Goal: Task Accomplishment & Management: Complete application form

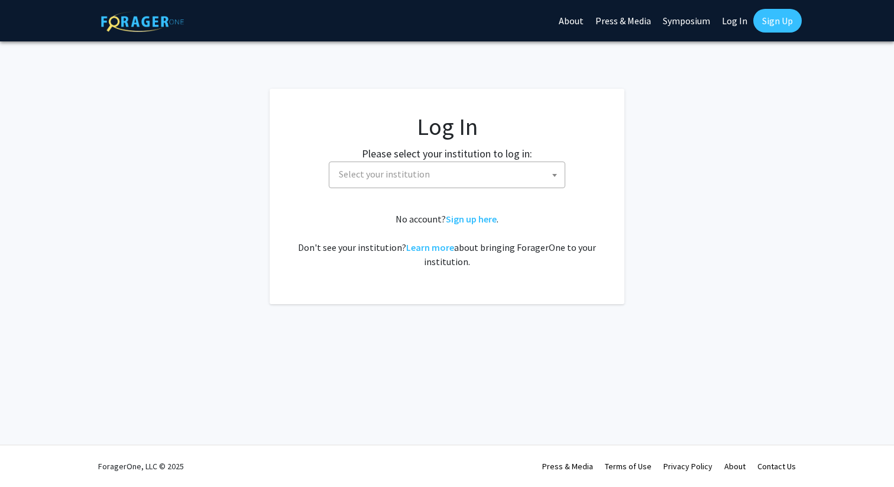
click at [460, 167] on span "Select your institution" at bounding box center [449, 174] width 231 height 24
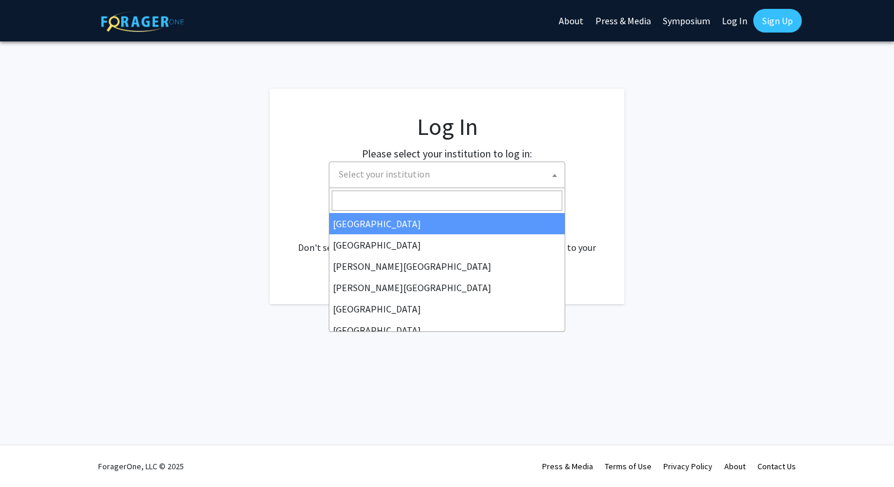
select select "34"
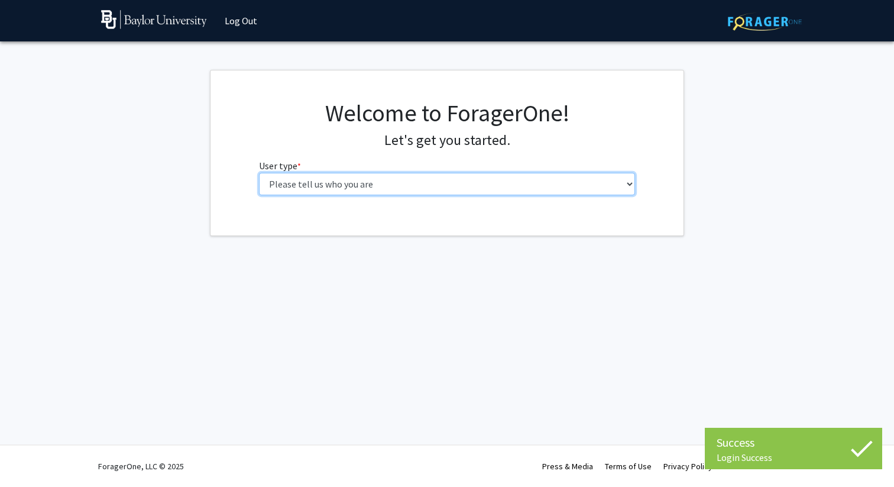
click at [447, 183] on select "Please tell us who you are Undergraduate Student Master's Student Doctoral Cand…" at bounding box center [447, 184] width 377 height 22
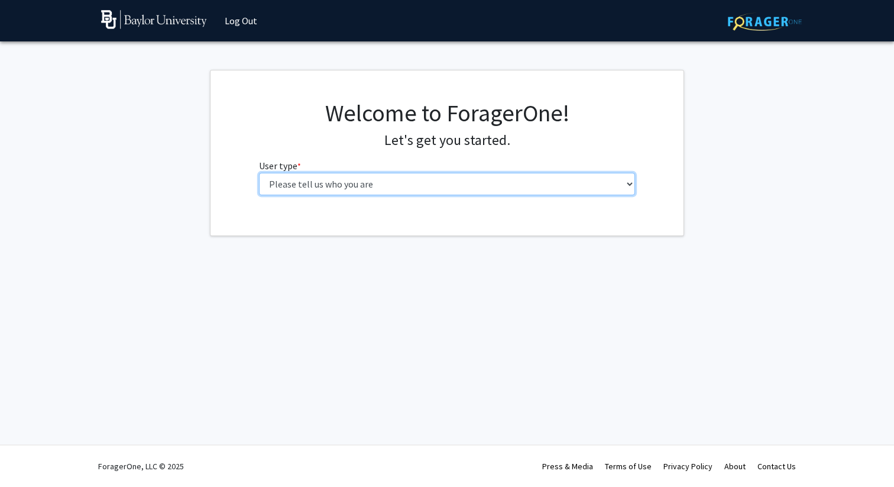
select select "1: undergrad"
click at [259, 173] on select "Please tell us who you are Undergraduate Student Master's Student Doctoral Cand…" at bounding box center [447, 184] width 377 height 22
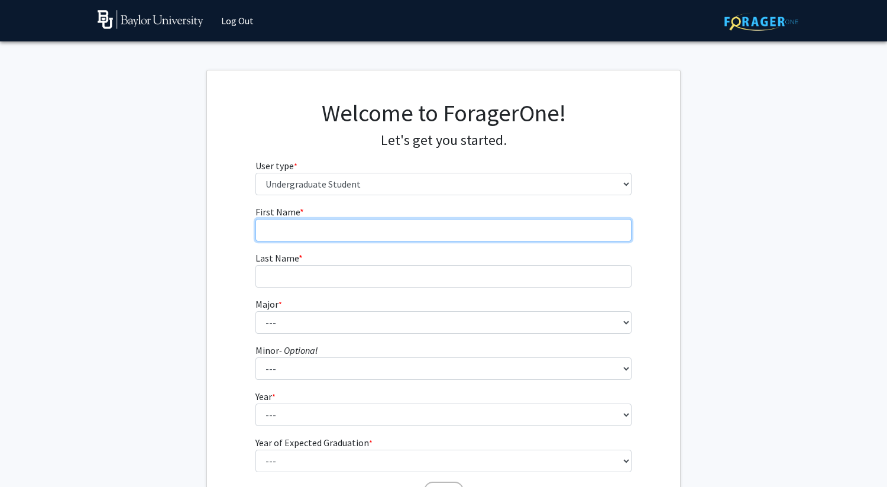
click at [386, 237] on input "First Name * required" at bounding box center [444, 230] width 377 height 22
type input "[PERSON_NAME]"
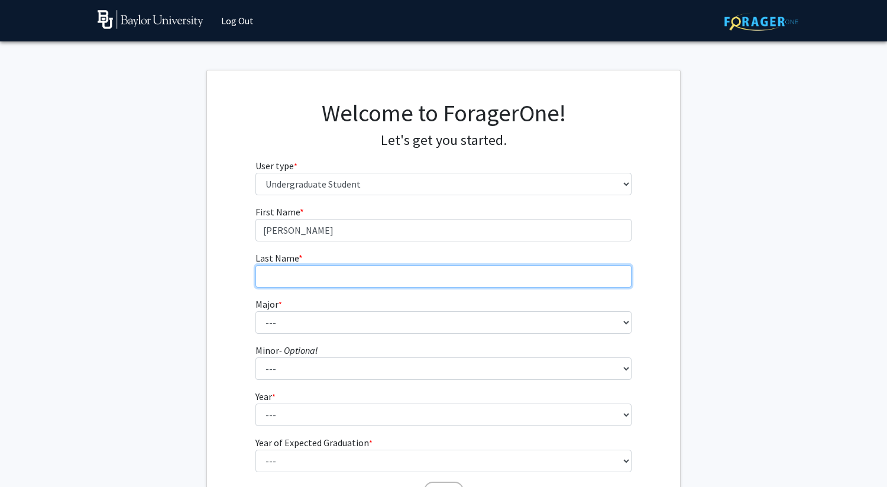
type input "[PERSON_NAME]"
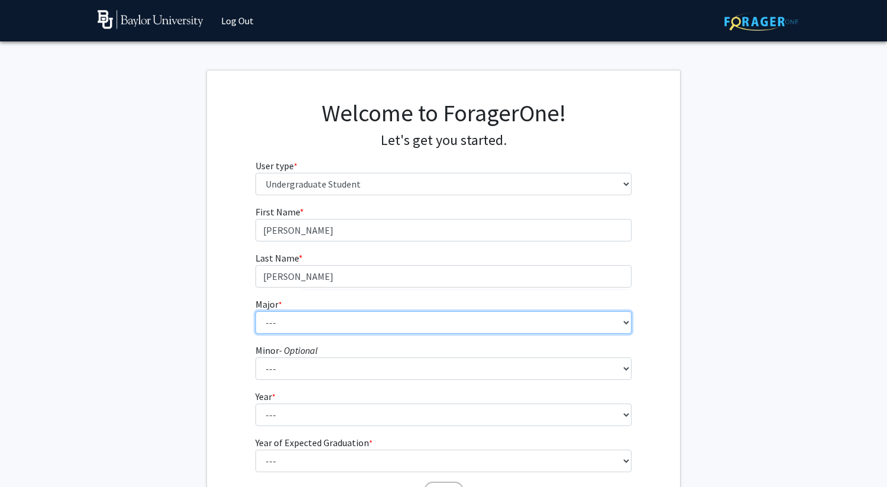
click at [326, 325] on select "--- Accounting American Studies Anthropology Apparel Design & Product Developme…" at bounding box center [444, 322] width 377 height 22
select select "16: 2681"
click at [256, 311] on select "--- Accounting American Studies Anthropology Apparel Design & Product Developme…" at bounding box center [444, 322] width 377 height 22
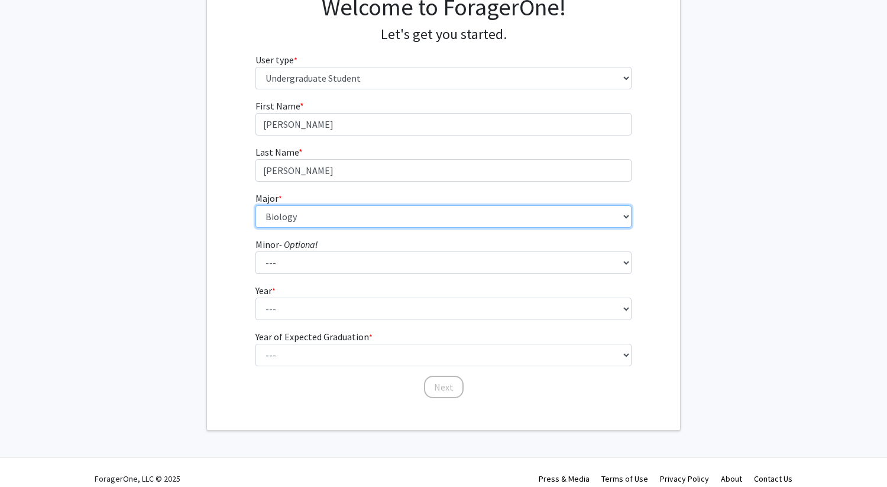
scroll to position [115, 0]
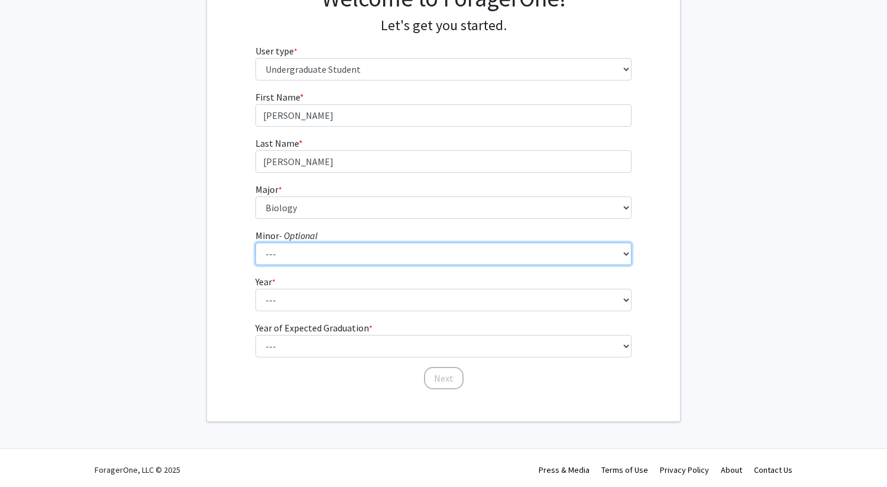
click at [316, 247] on select "--- Advertising American Sign Language American Studies Anthropology Apparel Me…" at bounding box center [444, 254] width 377 height 22
click at [256, 243] on select "--- Advertising American Sign Language American Studies Anthropology Apparel Me…" at bounding box center [444, 254] width 377 height 22
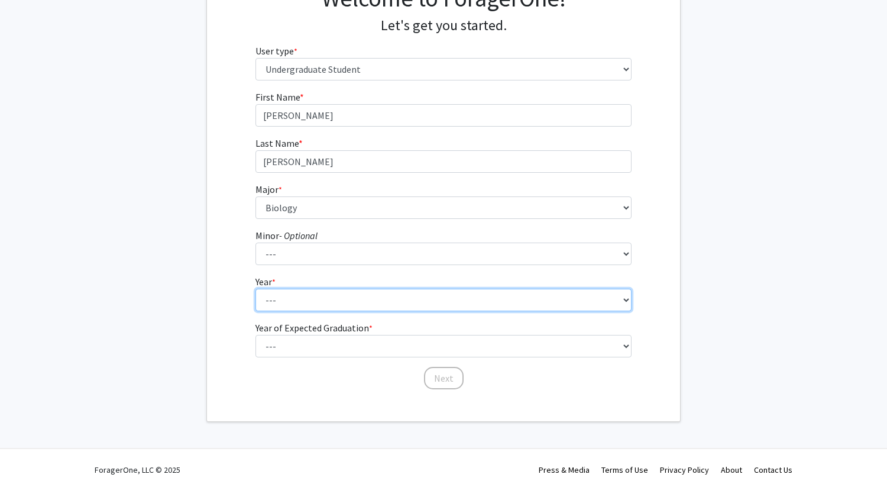
click at [300, 292] on select "--- First-year Sophomore Junior Senior Postbaccalaureate Certificate" at bounding box center [444, 300] width 377 height 22
select select "1: first-year"
click at [256, 289] on select "--- First-year Sophomore Junior Senior Postbaccalaureate Certificate" at bounding box center [444, 300] width 377 height 22
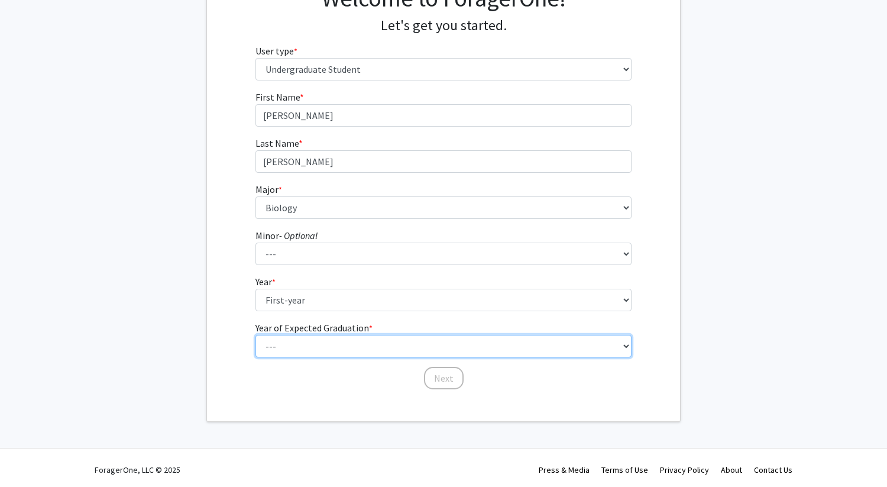
click at [316, 341] on select "--- 2025 2026 2027 2028 2029 2030 2031 2032 2033 2034" at bounding box center [444, 346] width 377 height 22
select select "5: 2029"
click at [256, 335] on select "--- 2025 2026 2027 2028 2029 2030 2031 2032 2033 2034" at bounding box center [444, 346] width 377 height 22
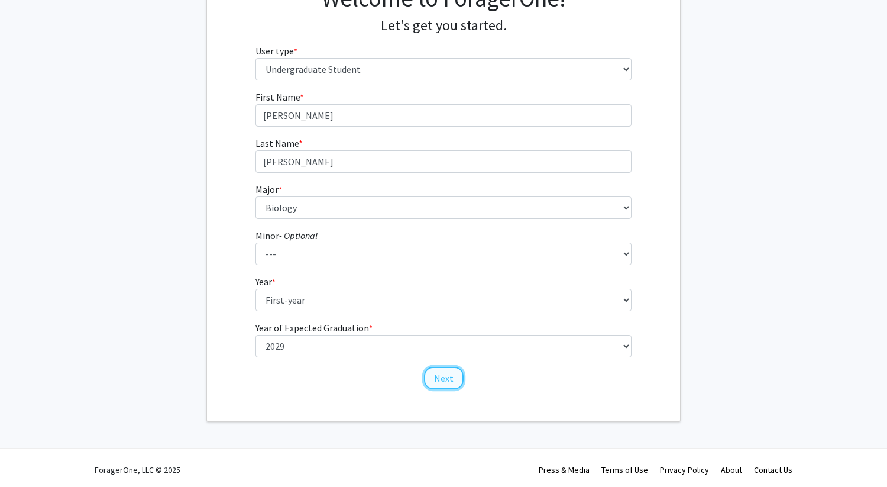
click at [438, 382] on button "Next" at bounding box center [444, 378] width 40 height 22
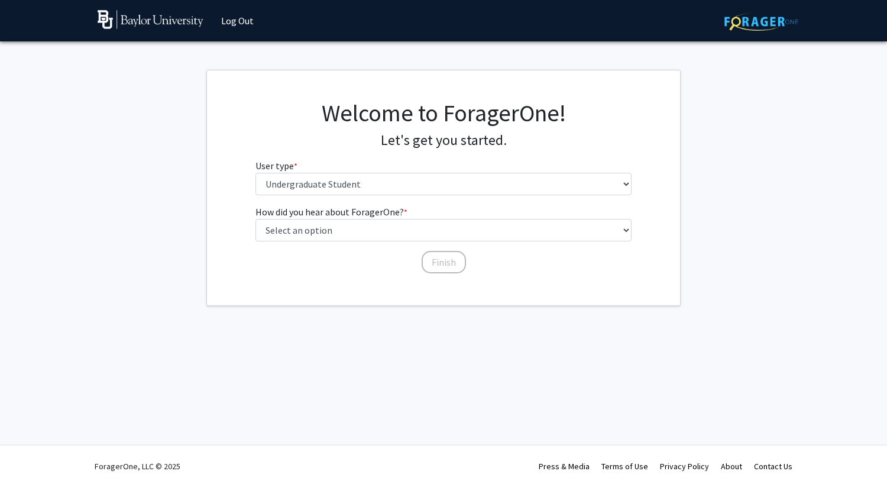
scroll to position [0, 0]
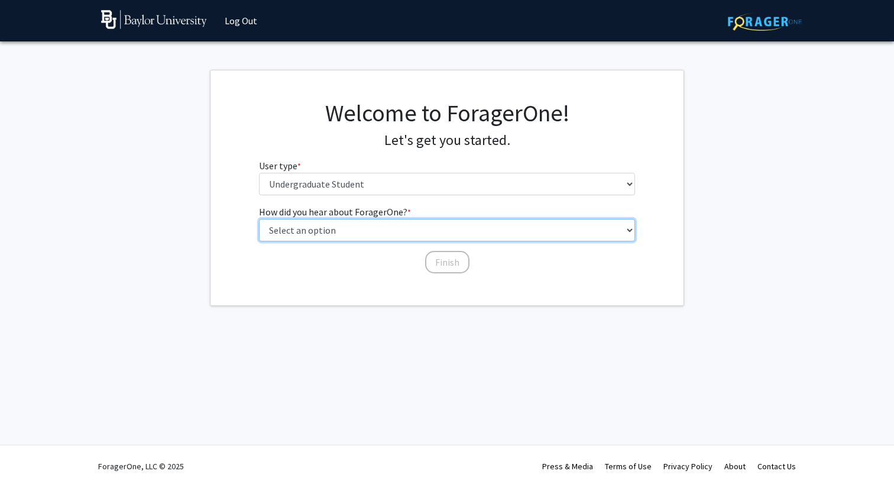
click at [384, 230] on select "Select an option Peer/student recommendation Faculty/staff recommendation Unive…" at bounding box center [447, 230] width 377 height 22
select select "3: university_website"
click at [259, 219] on select "Select an option Peer/student recommendation Faculty/staff recommendation Unive…" at bounding box center [447, 230] width 377 height 22
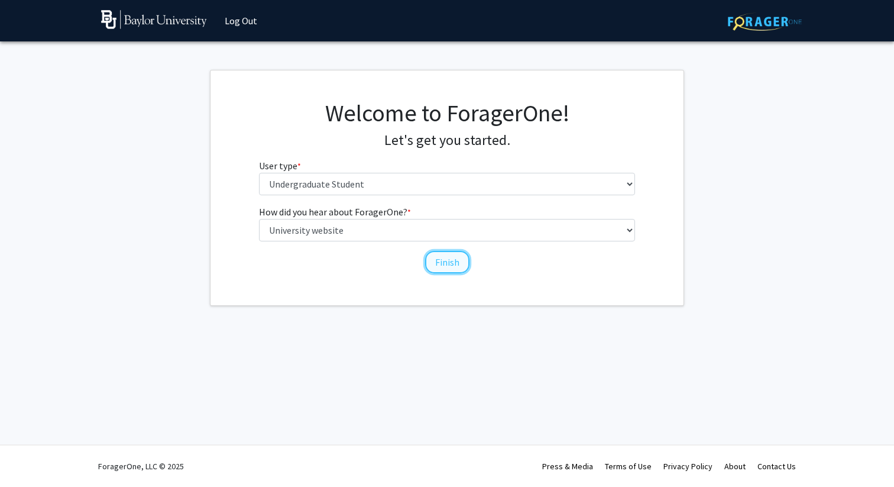
click at [438, 264] on button "Finish" at bounding box center [447, 262] width 44 height 22
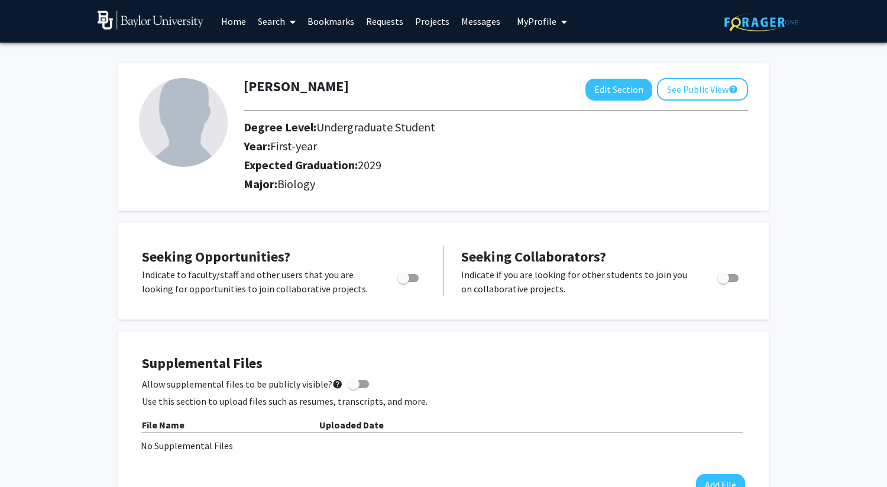
click at [410, 279] on span "Toggle" at bounding box center [407, 278] width 21 height 8
click at [403, 282] on input "Are you actively seeking opportunities?" at bounding box center [403, 282] width 1 height 1
checkbox input "true"
click at [234, 17] on link "Home" at bounding box center [233, 21] width 37 height 41
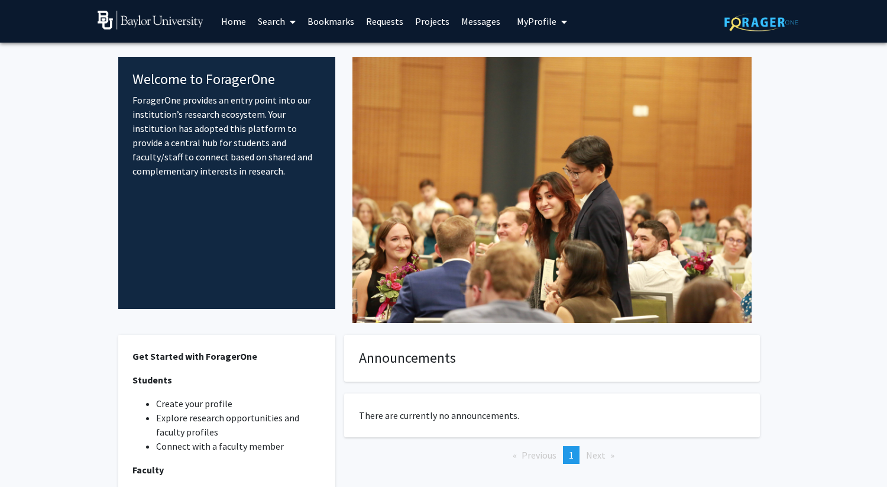
click at [390, 23] on link "Requests" at bounding box center [384, 21] width 49 height 41
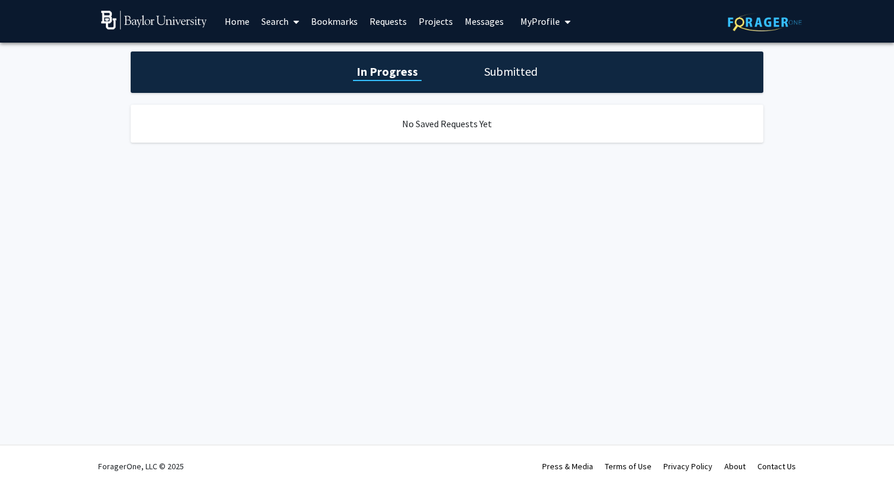
click at [293, 21] on span at bounding box center [294, 21] width 11 height 41
click at [294, 59] on span "Faculty/Staff" at bounding box center [299, 55] width 87 height 24
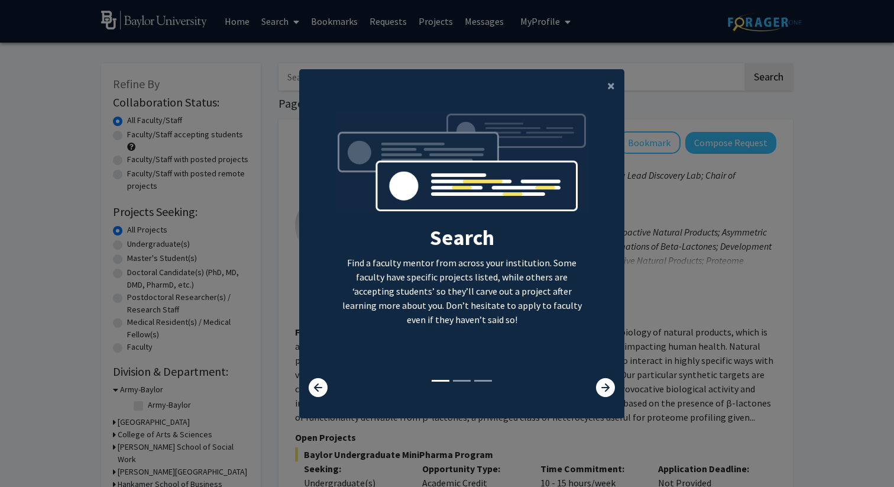
click at [518, 312] on p "Find a faculty mentor from across your institution. Some faculty have specific …" at bounding box center [462, 291] width 253 height 71
click at [610, 83] on span "×" at bounding box center [611, 85] width 8 height 18
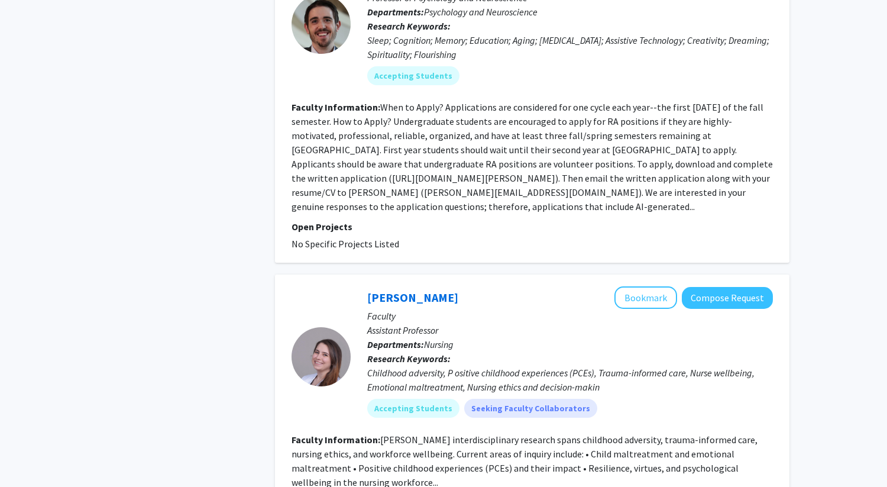
scroll to position [3135, 0]
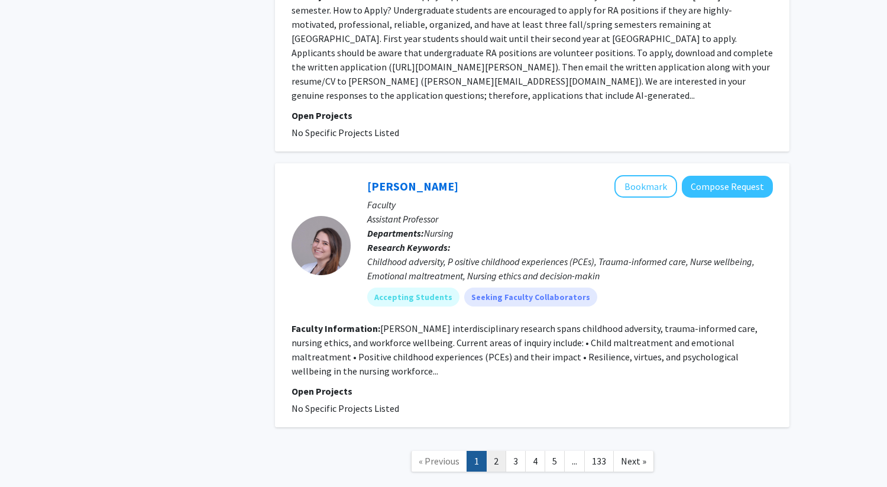
click at [496, 451] on link "2" at bounding box center [496, 461] width 20 height 21
